Goal: Task Accomplishment & Management: Manage account settings

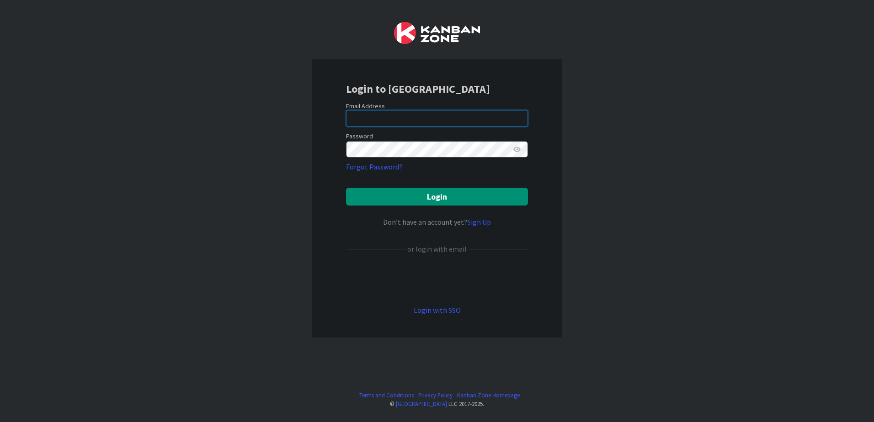
type input "[EMAIL_ADDRESS][DOMAIN_NAME]"
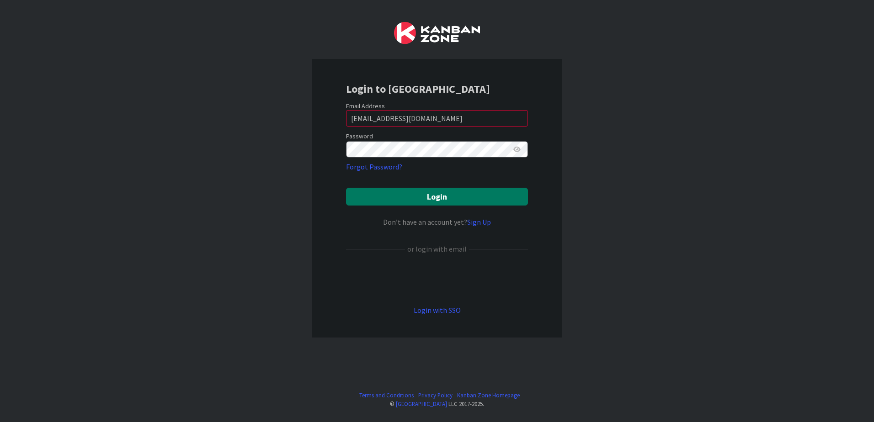
click at [435, 195] on button "Login" at bounding box center [437, 197] width 182 height 18
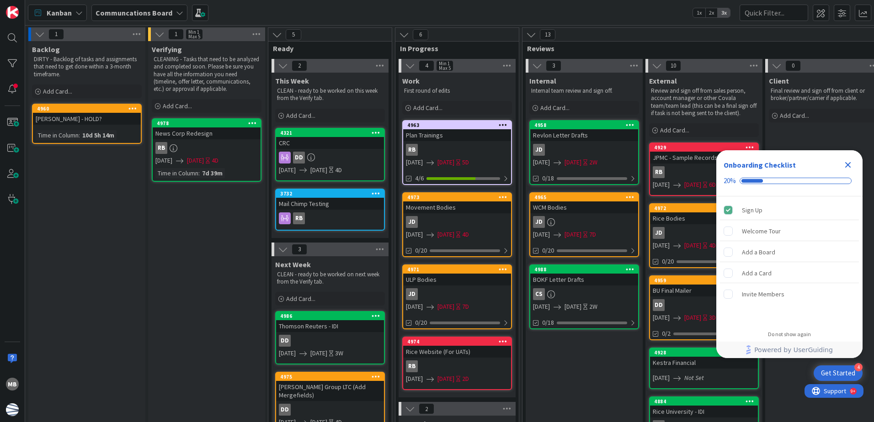
click at [846, 164] on icon "Close Checklist" at bounding box center [848, 165] width 6 height 6
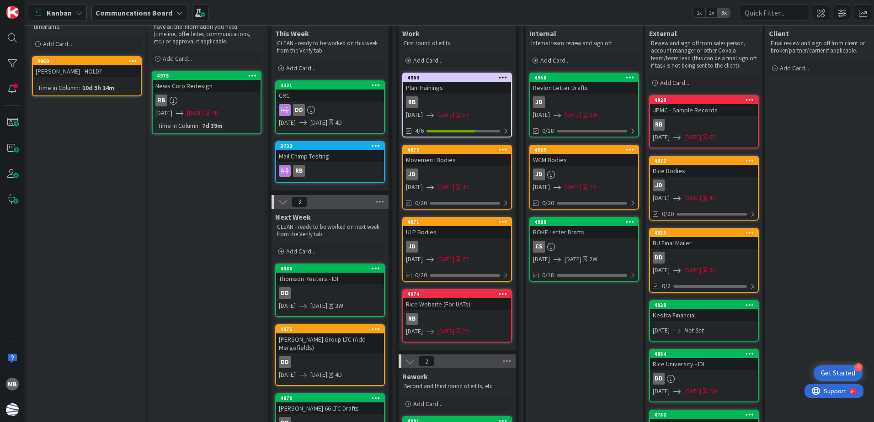
scroll to position [46, 0]
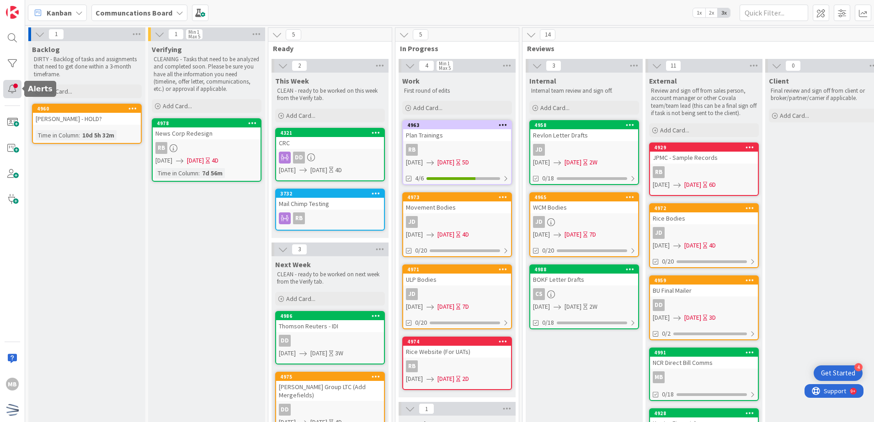
click at [13, 92] on div at bounding box center [12, 89] width 18 height 18
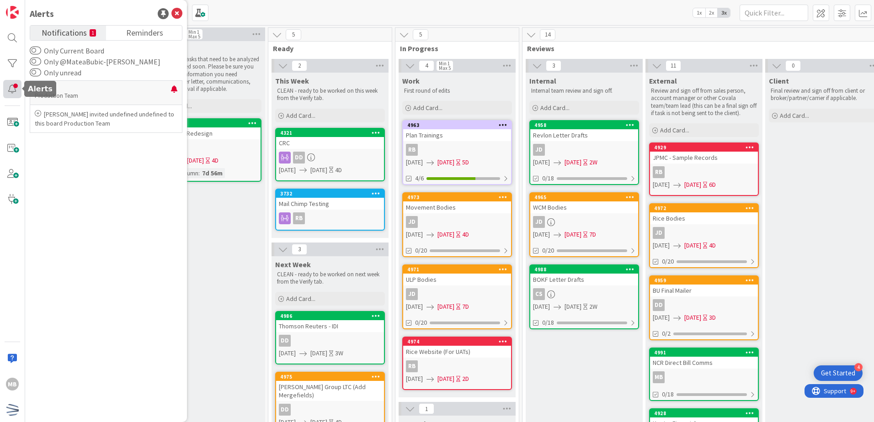
click at [12, 86] on div at bounding box center [12, 89] width 18 height 18
click at [8, 385] on div "MB" at bounding box center [12, 384] width 13 height 13
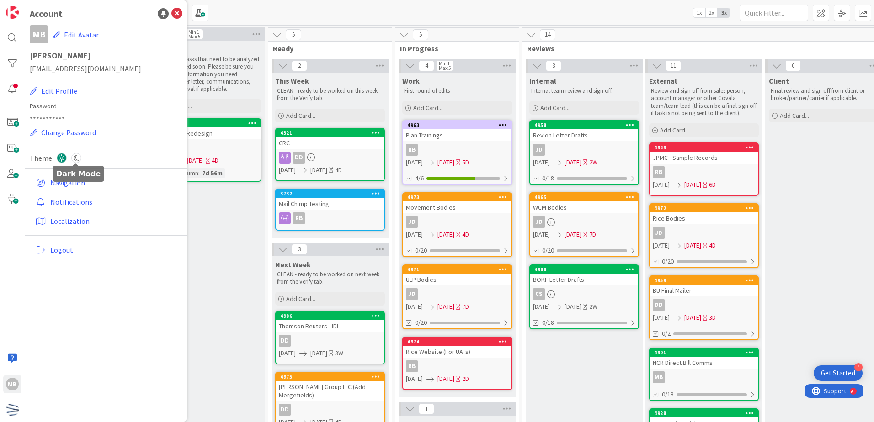
click at [75, 158] on icon at bounding box center [76, 158] width 10 height 10
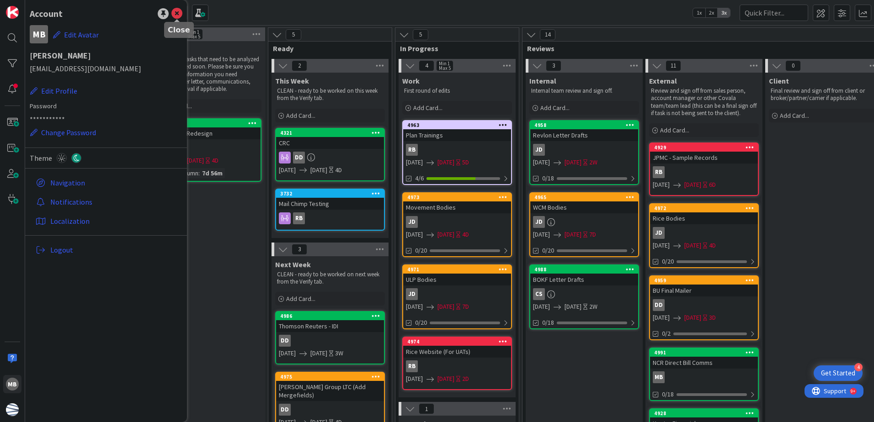
click at [176, 12] on icon at bounding box center [176, 13] width 11 height 11
